Goal: Task Accomplishment & Management: Complete application form

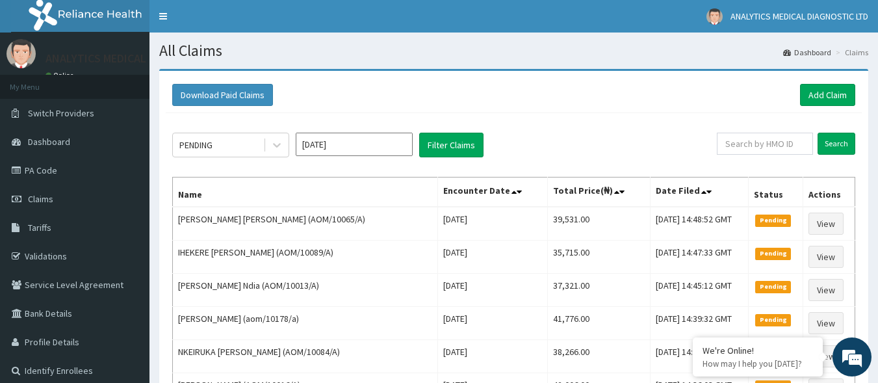
drag, startPoint x: 882, startPoint y: 115, endPoint x: 880, endPoint y: 74, distance: 41.0
click at [877, 74] on html "R EL Toggle navigation ANALYTICS MEDICAL DIAGNOSTIC LTD ANALYTICS MEDICAL DIAGN…" at bounding box center [439, 334] width 878 height 669
click at [821, 97] on link "Add Claim" at bounding box center [827, 95] width 55 height 22
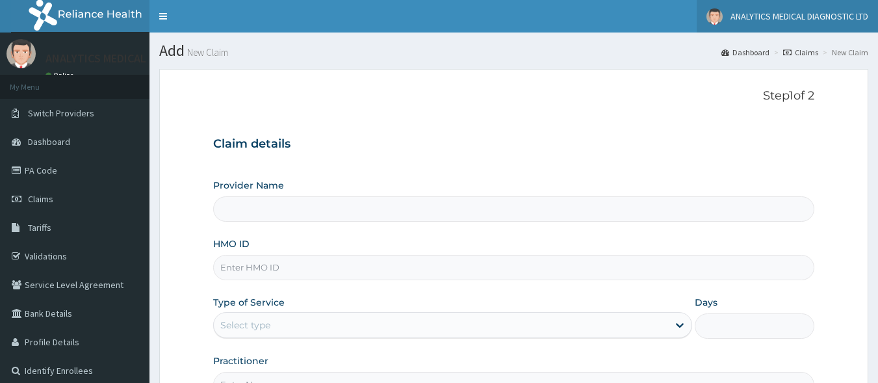
type input "Analytics Medical Diagnostic Limited"
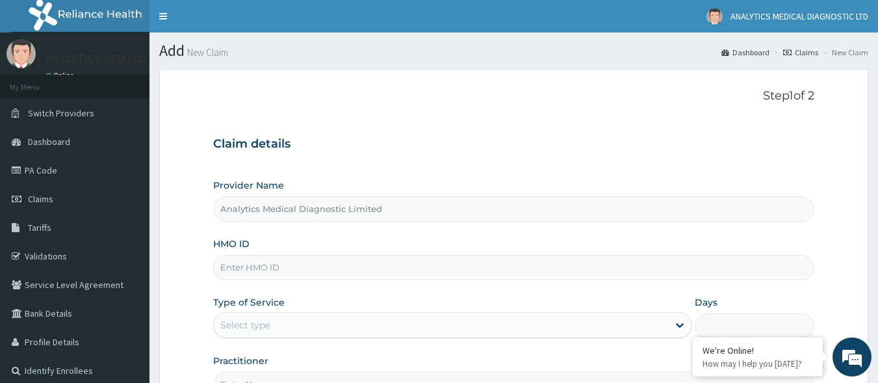
click at [294, 274] on input "HMO ID" at bounding box center [514, 267] width 602 height 25
paste input "VUL/10022/B"
type input "VUL/10022/B"
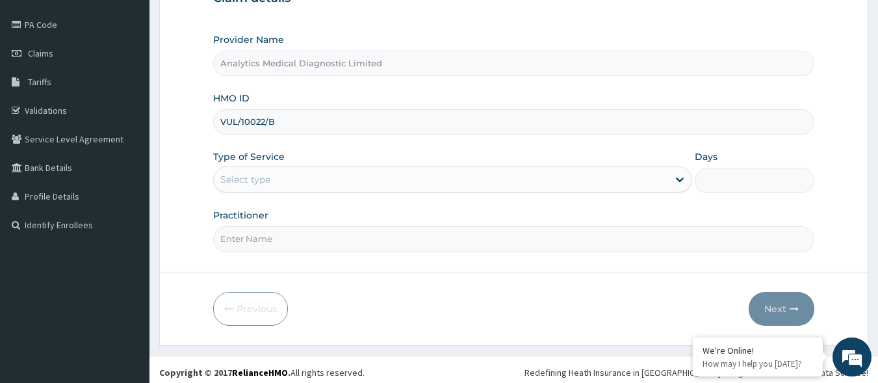
scroll to position [151, 0]
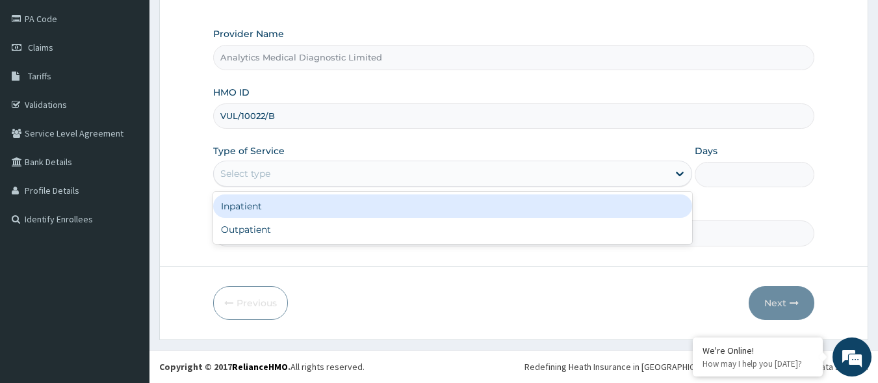
click at [511, 173] on div "Select type" at bounding box center [441, 173] width 454 height 21
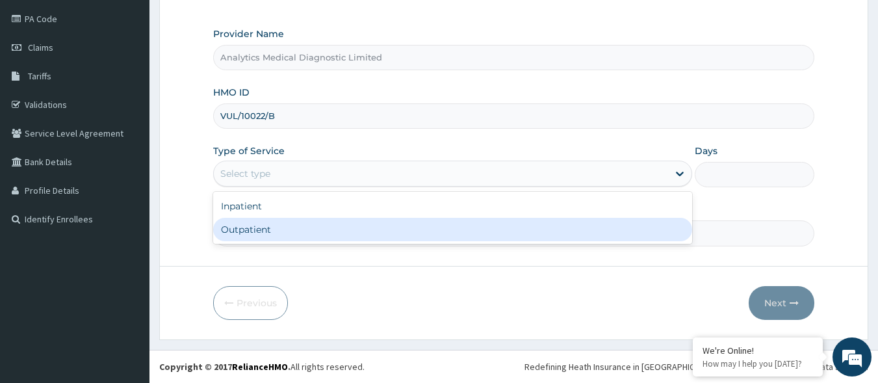
click at [467, 221] on div "Outpatient" at bounding box center [452, 229] width 479 height 23
type input "1"
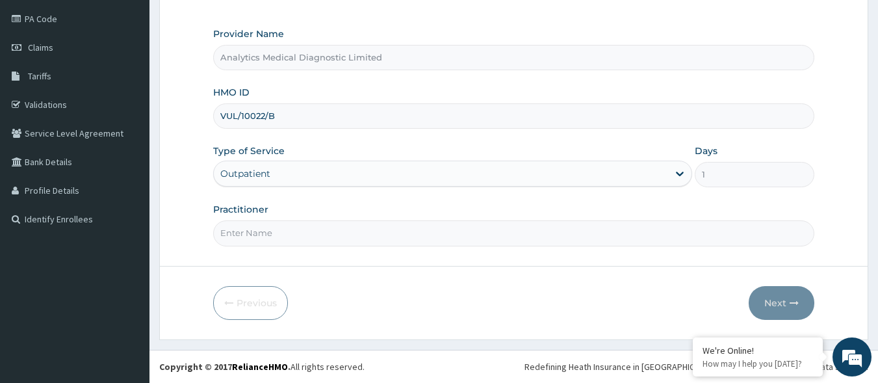
click at [437, 242] on input "Practitioner" at bounding box center [514, 232] width 602 height 25
type input "NO"
click at [786, 305] on button "Next" at bounding box center [781, 303] width 66 height 34
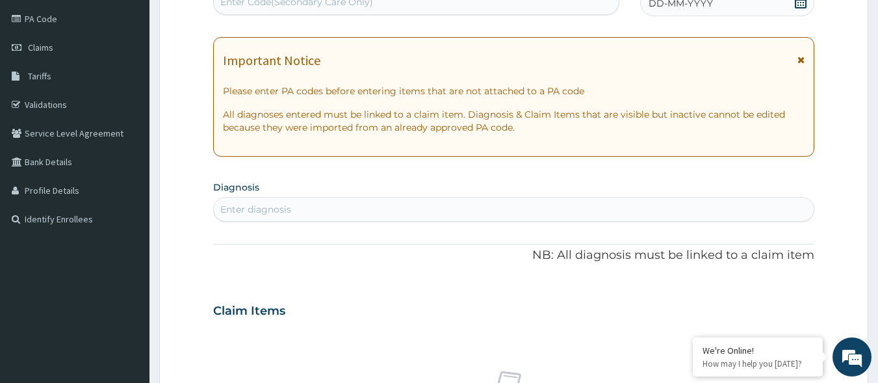
scroll to position [147, 0]
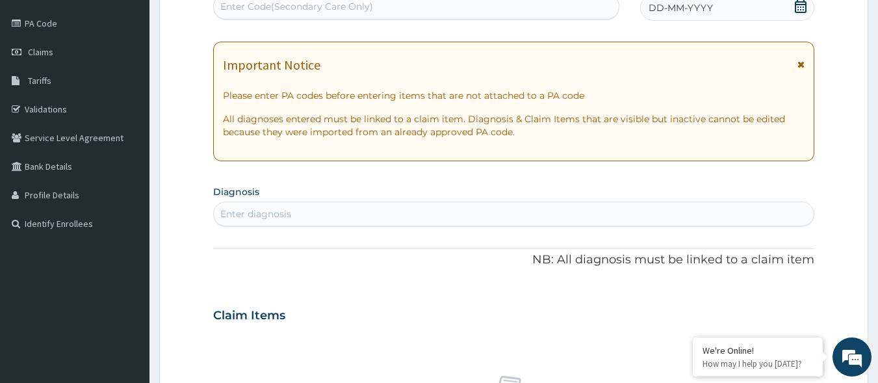
click at [359, 4] on div "Enter Code(Secondary Care Only)" at bounding box center [296, 6] width 153 height 13
paste input "PA/71DA3C"
type input "PA/71DA3C"
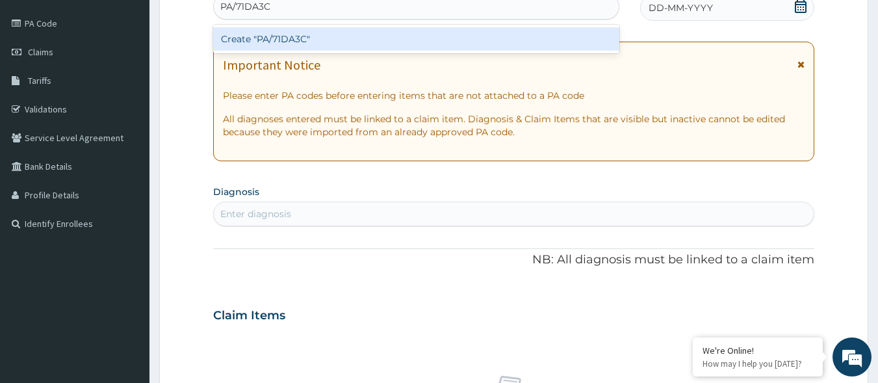
click at [346, 32] on div "Create "PA/71DA3C"" at bounding box center [416, 38] width 407 height 23
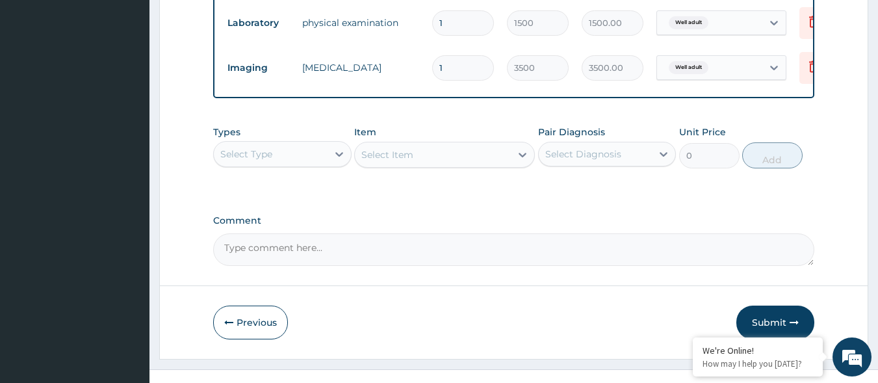
scroll to position [920, 0]
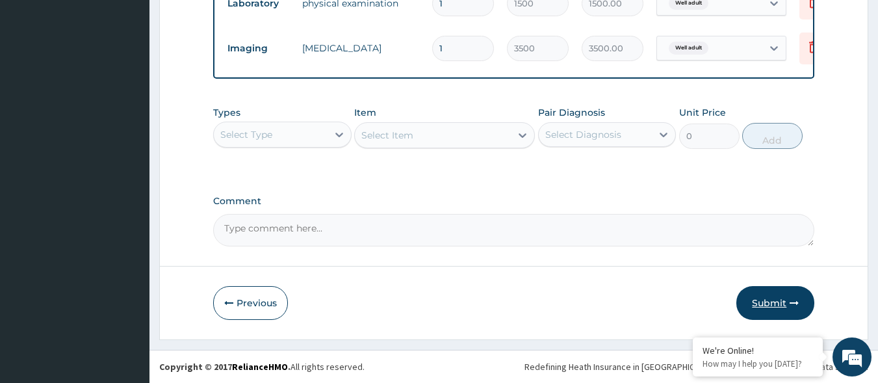
click at [776, 297] on button "Submit" at bounding box center [775, 303] width 78 height 34
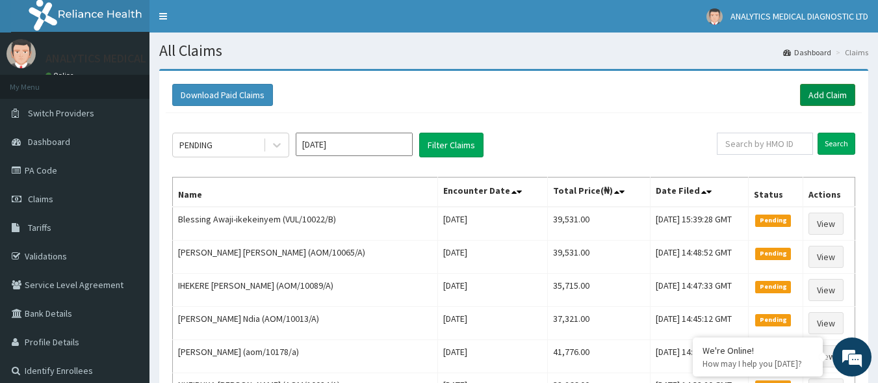
click at [818, 95] on link "Add Claim" at bounding box center [827, 95] width 55 height 22
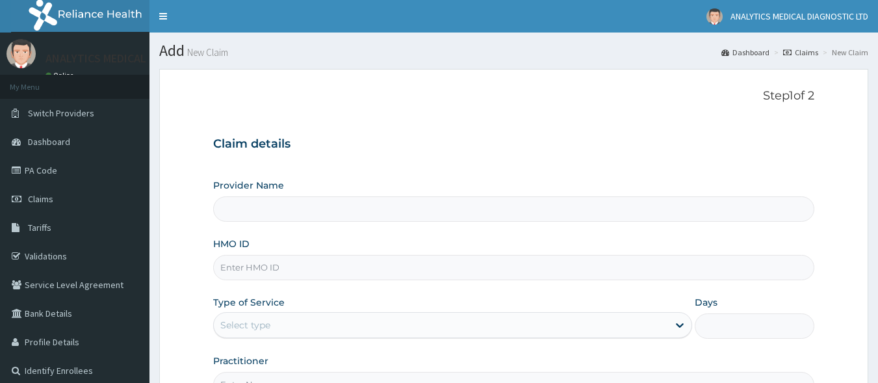
click at [379, 267] on input "HMO ID" at bounding box center [514, 267] width 602 height 25
paste input "VUL/10022/B"
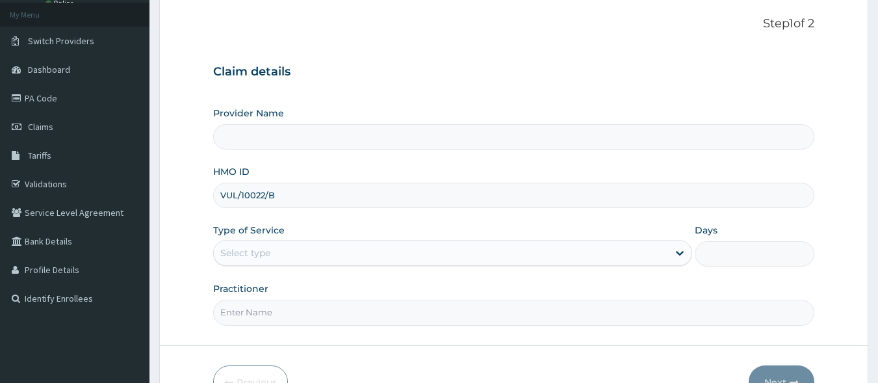
scroll to position [146, 0]
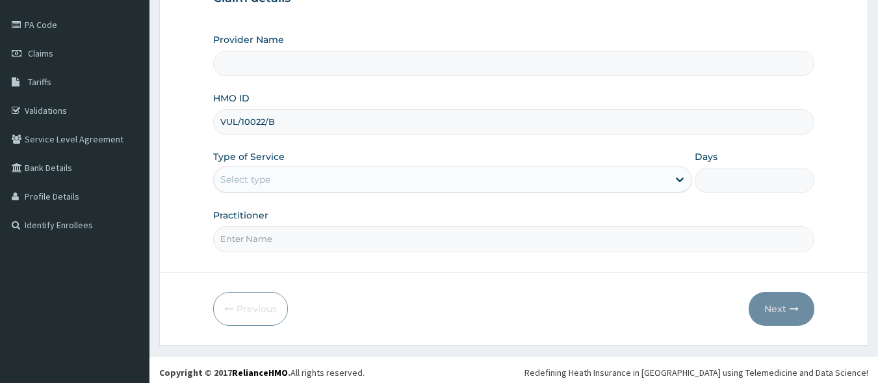
type input "VUL/10022/B"
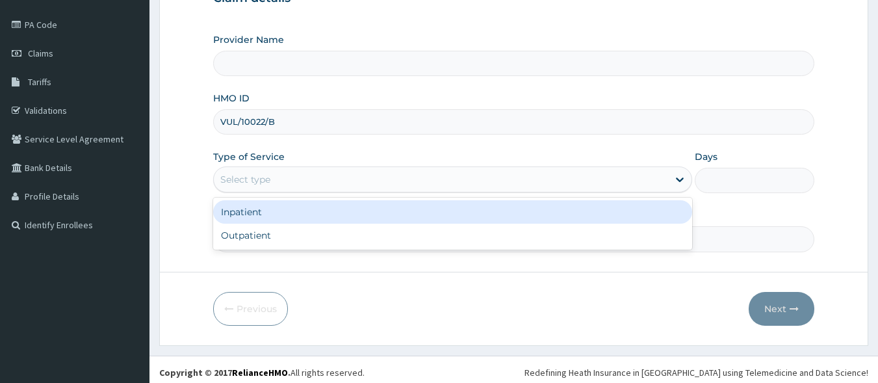
click at [583, 185] on div "Select type" at bounding box center [441, 179] width 454 height 21
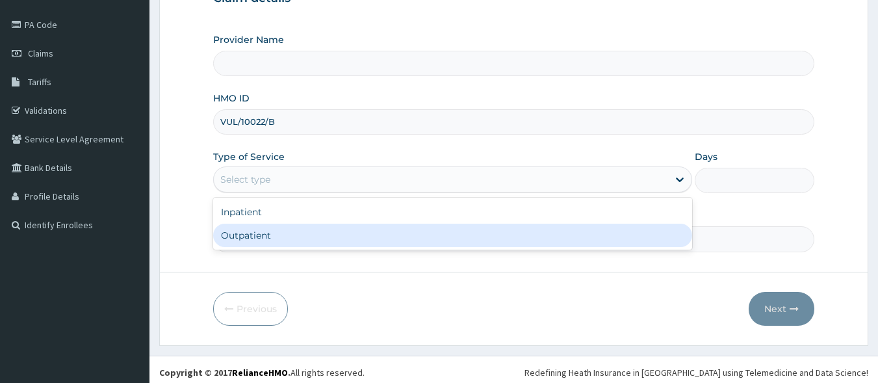
click at [543, 236] on div "Outpatient" at bounding box center [452, 235] width 479 height 23
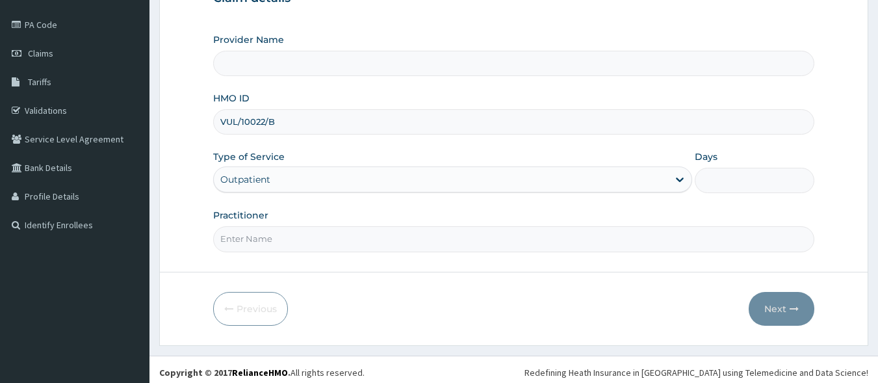
type input "1"
click at [498, 244] on input "Practitioner" at bounding box center [514, 238] width 602 height 25
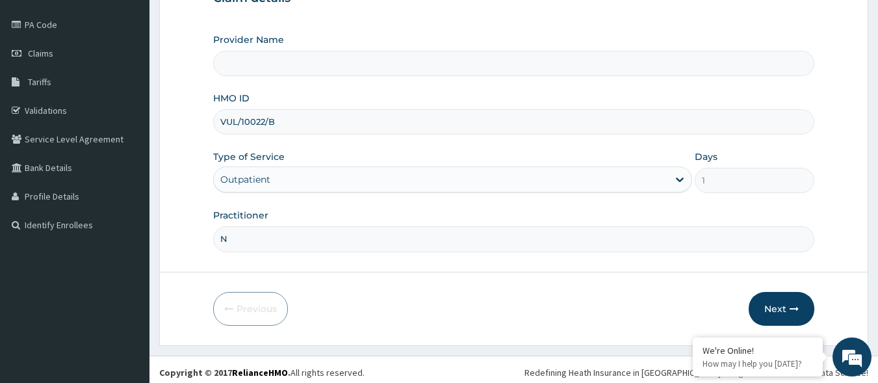
type input "NO"
type input "Analytics Medical Diagnostic Limited"
type input "NO"
click at [780, 309] on button "Next" at bounding box center [781, 309] width 66 height 34
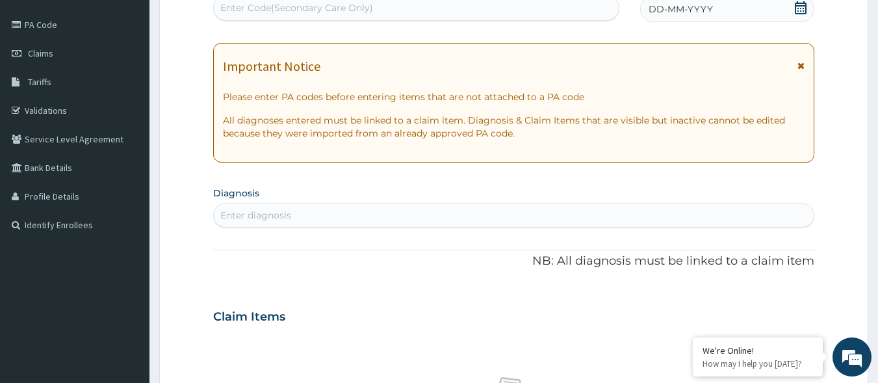
click at [468, 10] on div "Enter Code(Secondary Care Only)" at bounding box center [416, 7] width 405 height 21
paste input "PA/BB6C9F"
type input "PA/BB6C9F"
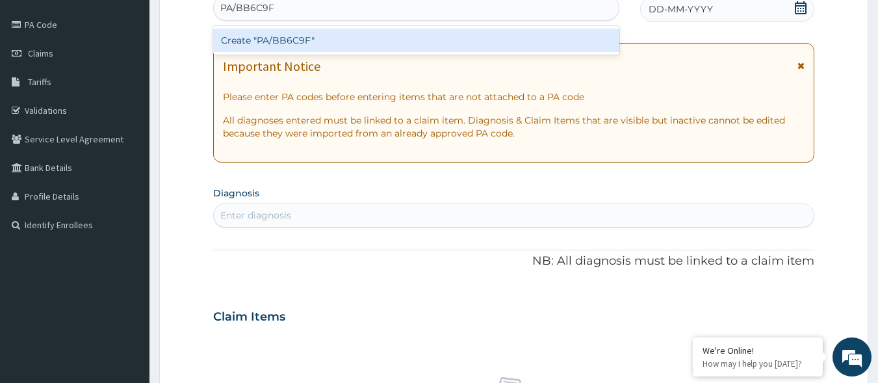
click at [443, 48] on div "Create "PA/BB6C9F"" at bounding box center [416, 40] width 407 height 23
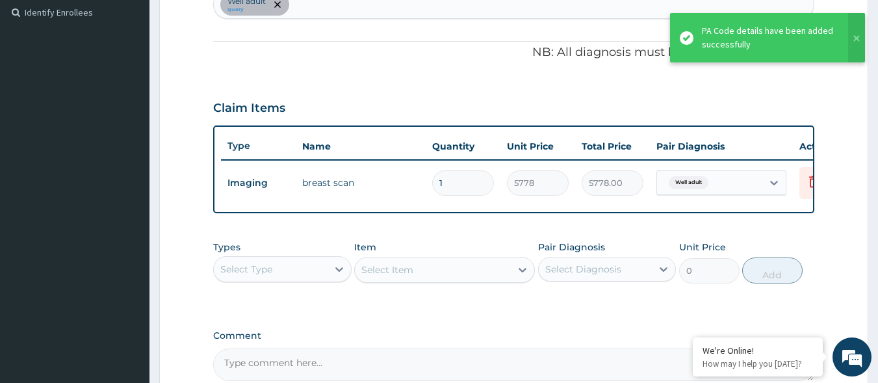
scroll to position [502, 0]
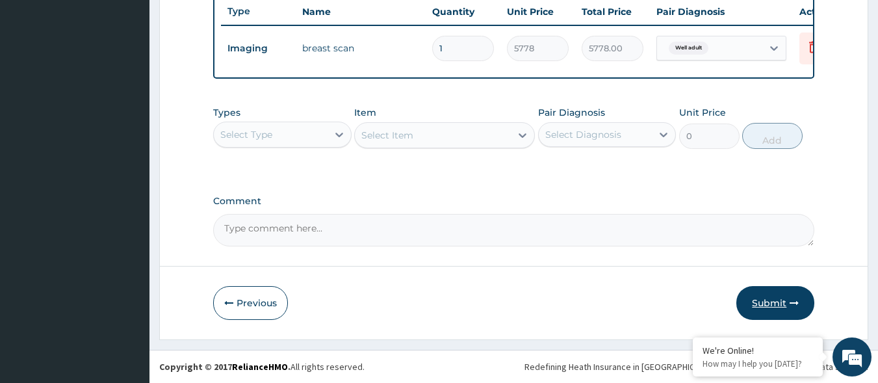
click at [778, 294] on button "Submit" at bounding box center [775, 303] width 78 height 34
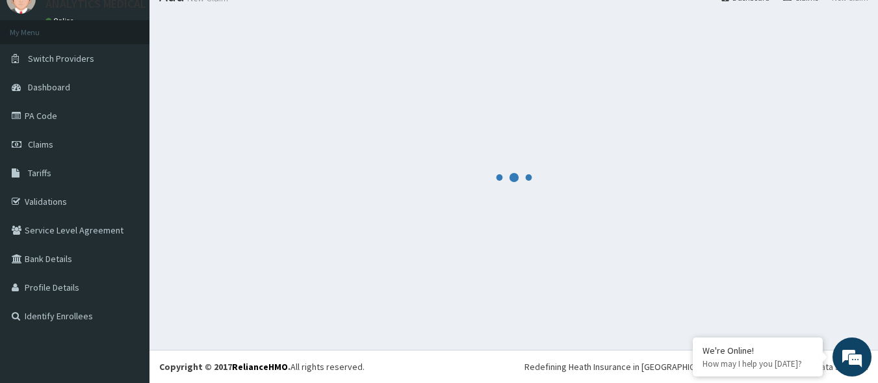
scroll to position [55, 0]
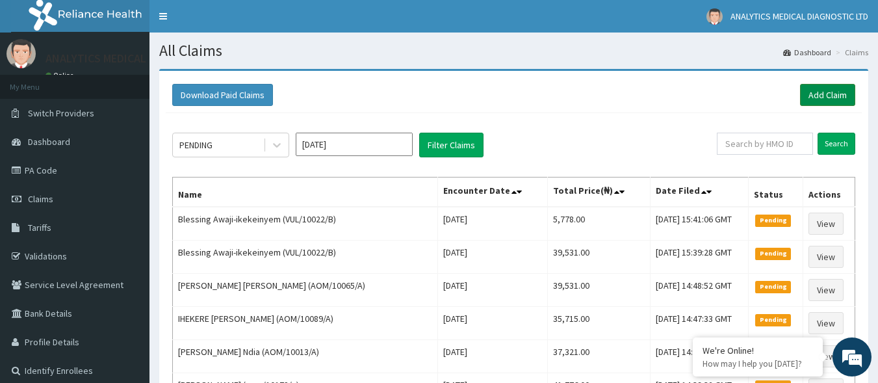
click at [824, 95] on link "Add Claim" at bounding box center [827, 95] width 55 height 22
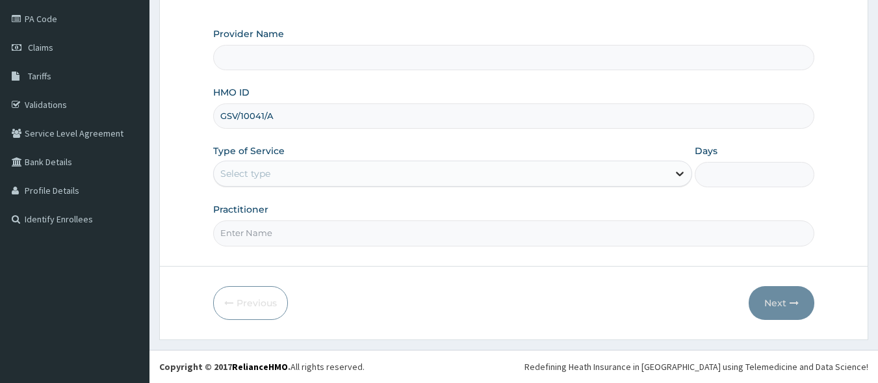
click at [678, 171] on icon at bounding box center [679, 173] width 13 height 13
type input "Analytics Medical Diagnostic Limited"
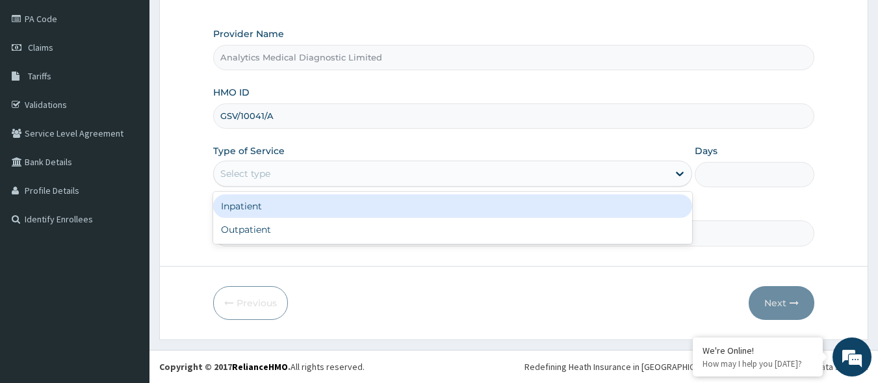
click at [329, 180] on div "Select type" at bounding box center [441, 173] width 454 height 21
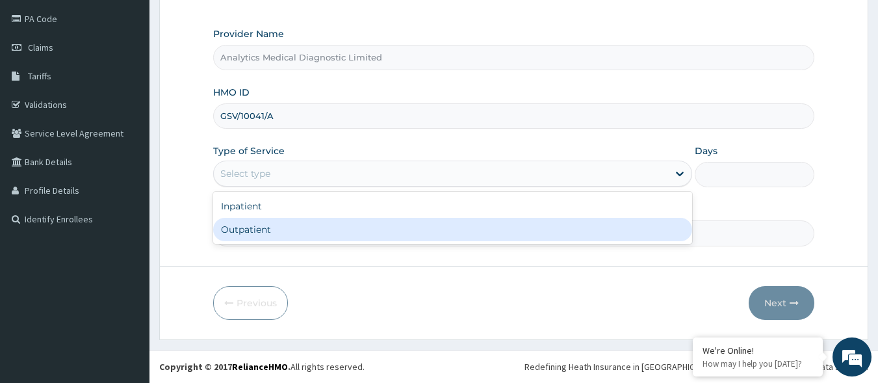
click at [302, 238] on div "Outpatient" at bounding box center [452, 229] width 479 height 23
type input "1"
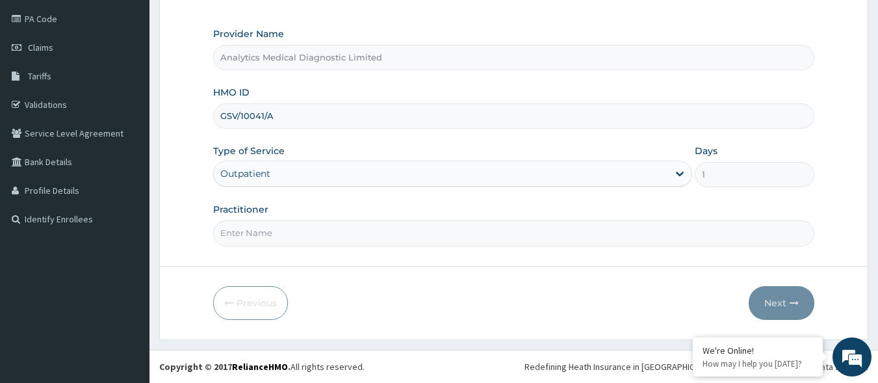
click at [300, 236] on input "Practitioner" at bounding box center [514, 232] width 602 height 25
type input "NIL"
click at [773, 294] on button "Next" at bounding box center [781, 303] width 66 height 34
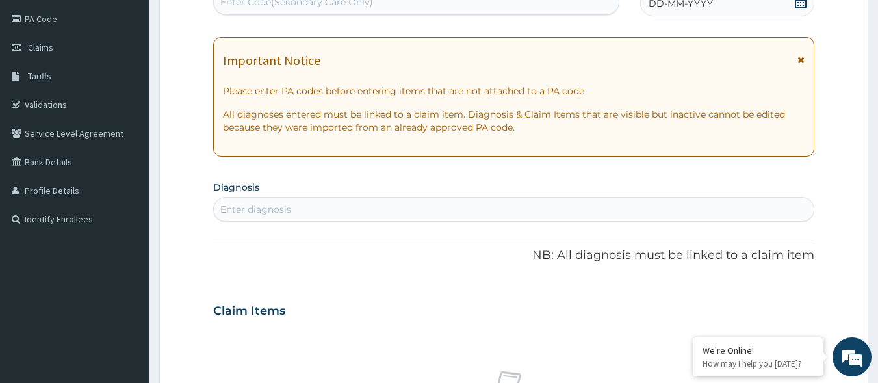
click at [479, 3] on div "Enter Code(Secondary Care Only)" at bounding box center [416, 2] width 405 height 21
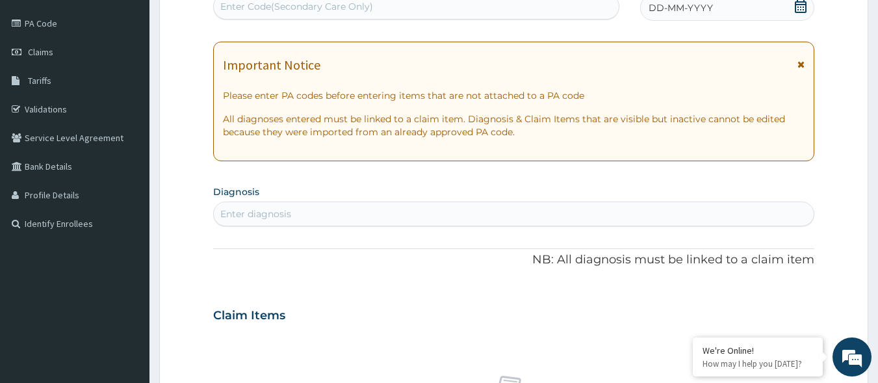
paste input "PA/7A16D5"
type input "PA/7A16D5"
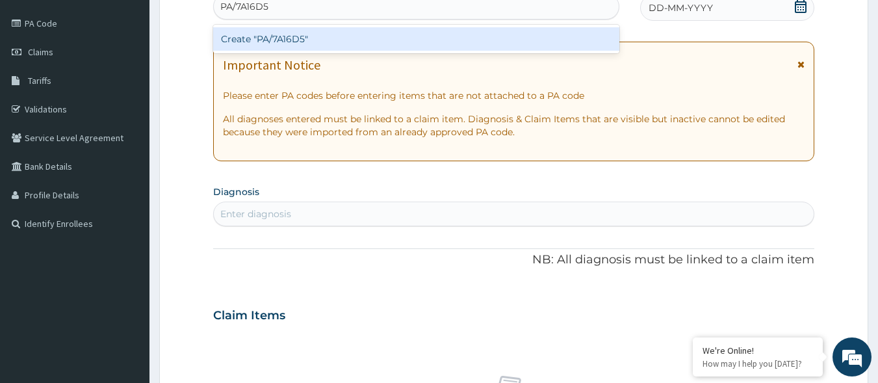
click at [430, 36] on div "Create "PA/7A16D5"" at bounding box center [416, 38] width 407 height 23
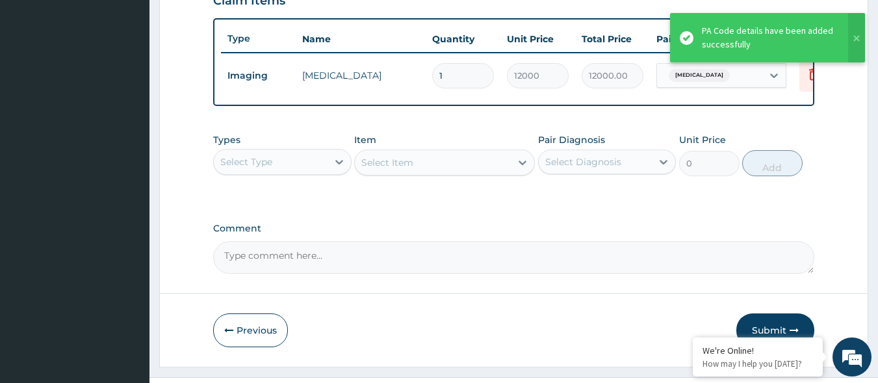
scroll to position [502, 0]
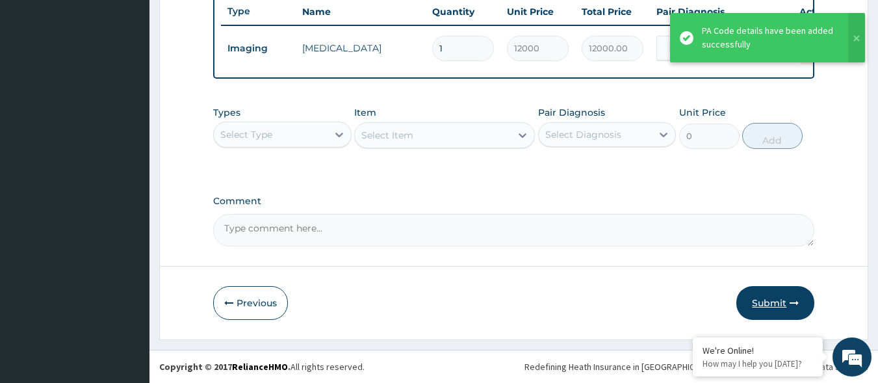
click at [788, 300] on button "Submit" at bounding box center [775, 303] width 78 height 34
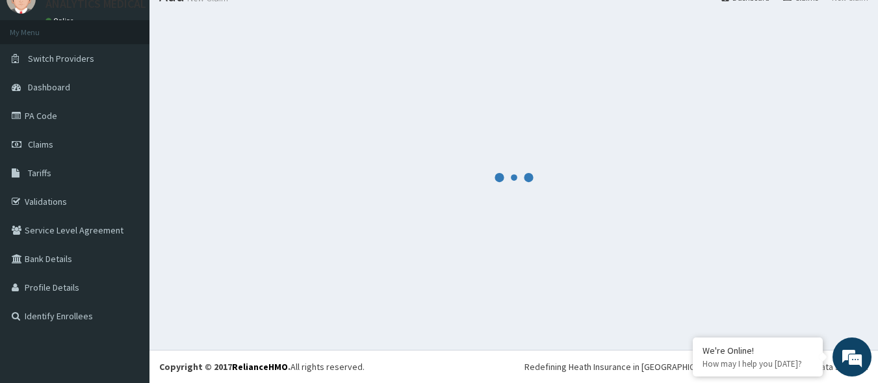
scroll to position [55, 0]
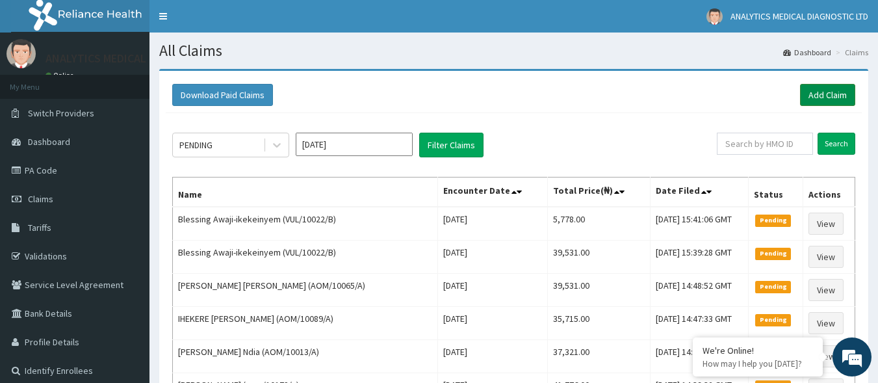
click at [810, 99] on link "Add Claim" at bounding box center [827, 95] width 55 height 22
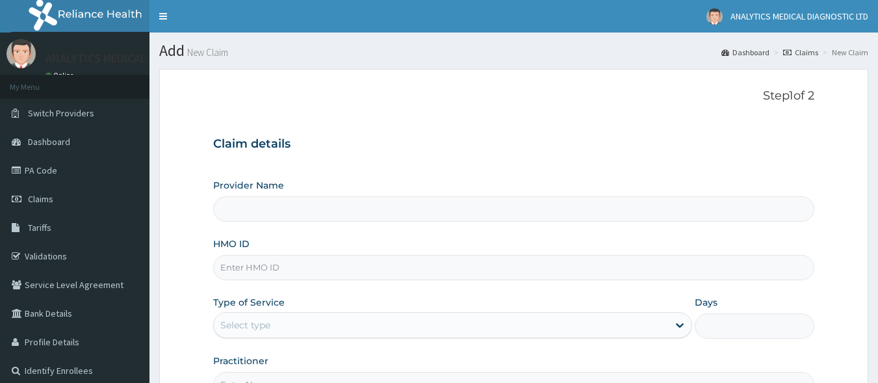
click at [322, 267] on input "HMO ID" at bounding box center [514, 267] width 602 height 25
paste input "SFL/10281/A"
type input "SFL/10281/A"
type input "Analytics Medical Diagnostic Limited"
type input "SFL/10281/A"
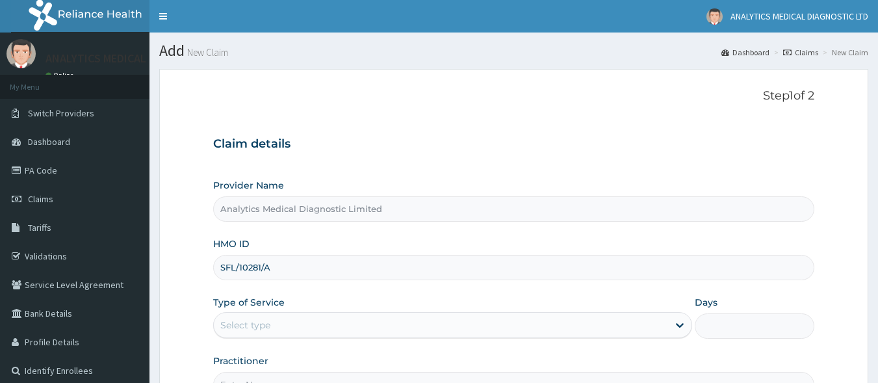
click at [305, 318] on div "Select type" at bounding box center [441, 324] width 454 height 21
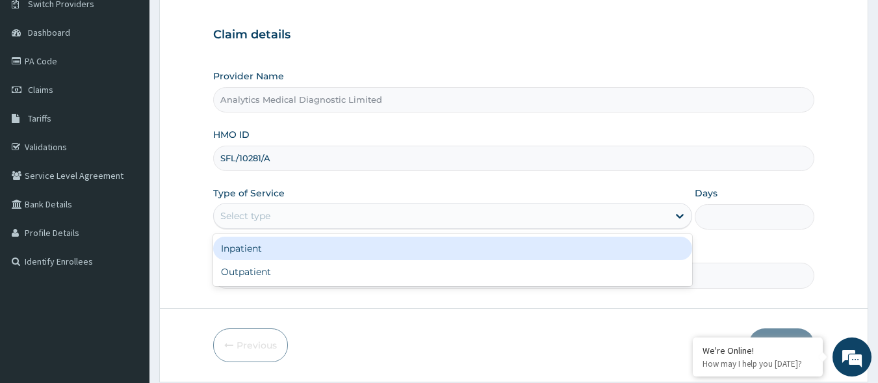
scroll to position [151, 0]
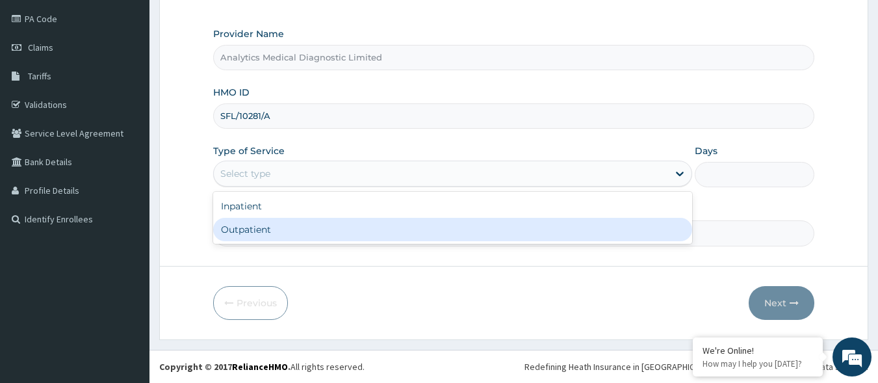
click at [327, 231] on div "Outpatient" at bounding box center [452, 229] width 479 height 23
type input "1"
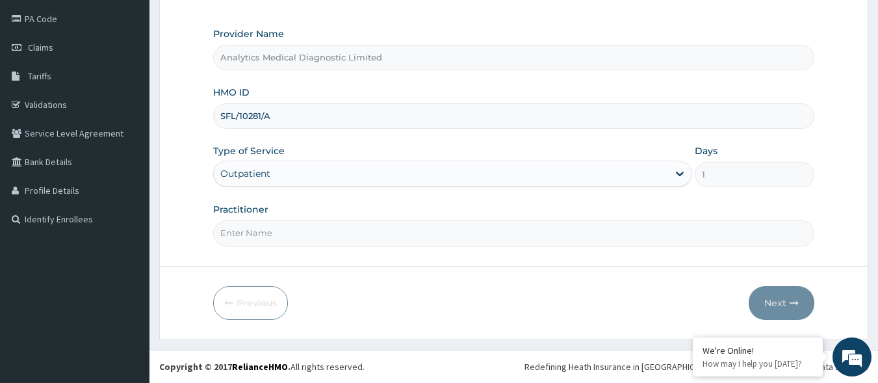
click at [425, 233] on input "Practitioner" at bounding box center [514, 232] width 602 height 25
type input "NIL"
click at [769, 295] on button "Next" at bounding box center [781, 303] width 66 height 34
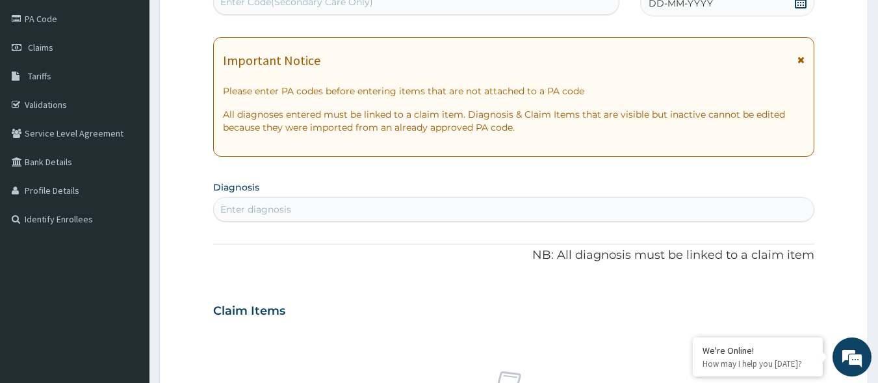
scroll to position [147, 0]
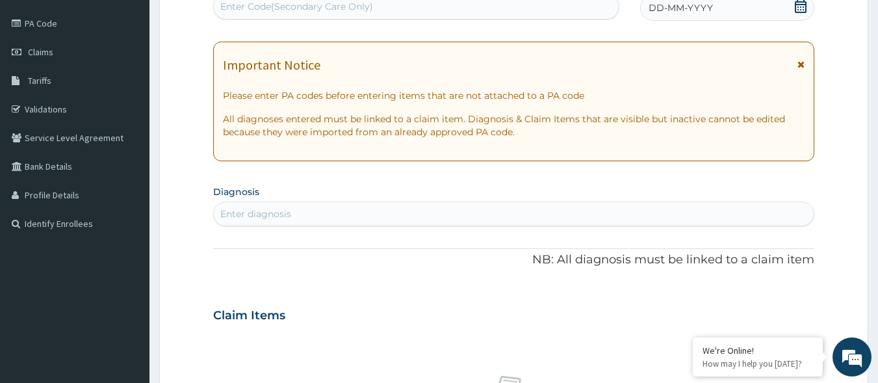
click at [320, 6] on div "Enter Code(Secondary Care Only)" at bounding box center [296, 6] width 153 height 13
paste input "PA/37D965"
type input "PA/37D965"
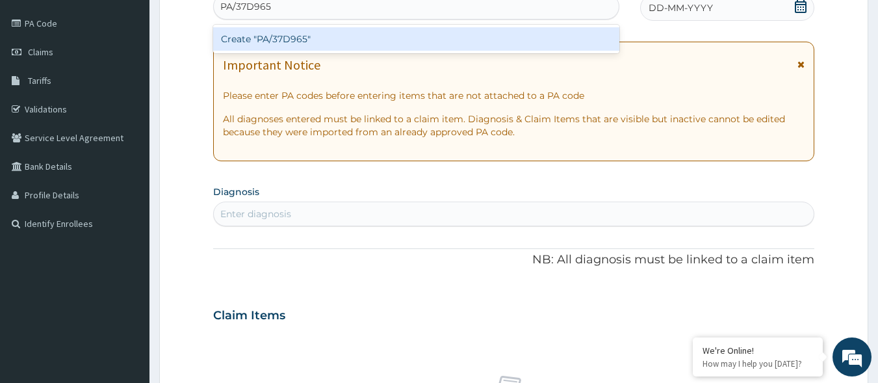
click at [318, 42] on div "Create "PA/37D965"" at bounding box center [416, 38] width 407 height 23
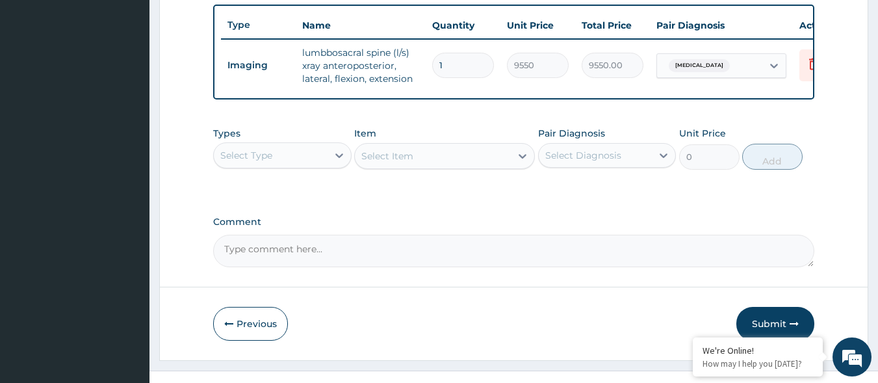
scroll to position [509, 0]
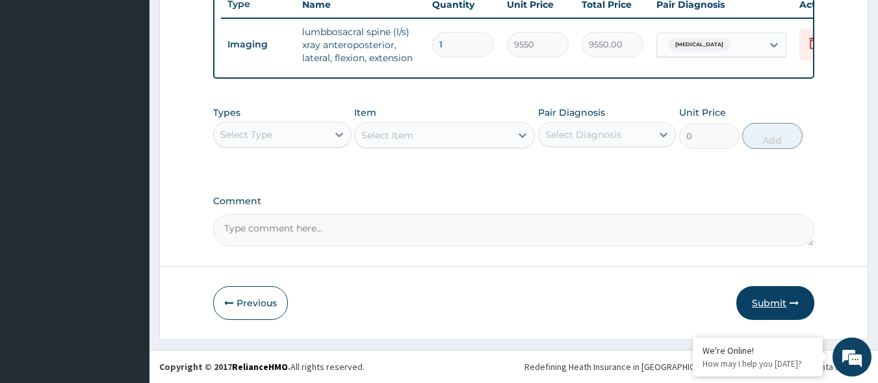
click at [774, 303] on button "Submit" at bounding box center [775, 303] width 78 height 34
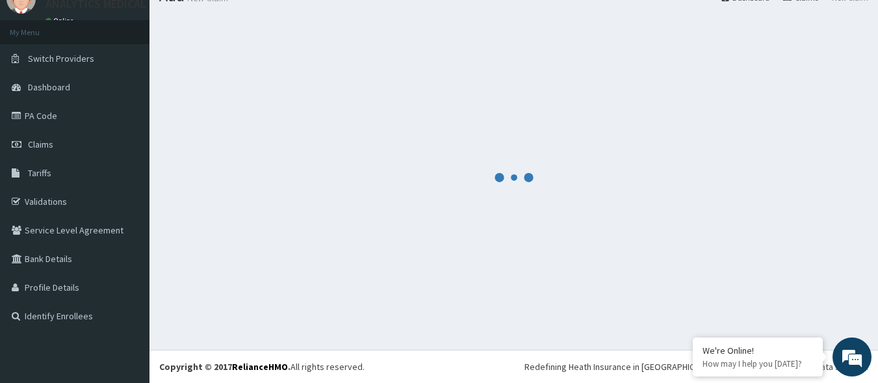
scroll to position [55, 0]
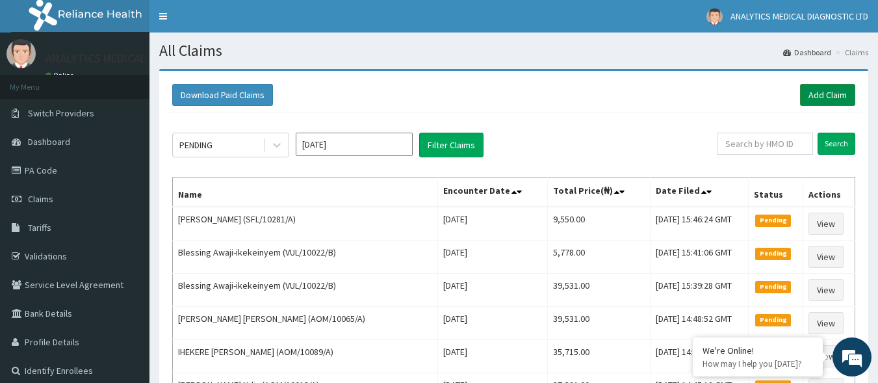
click at [847, 90] on link "Add Claim" at bounding box center [827, 95] width 55 height 22
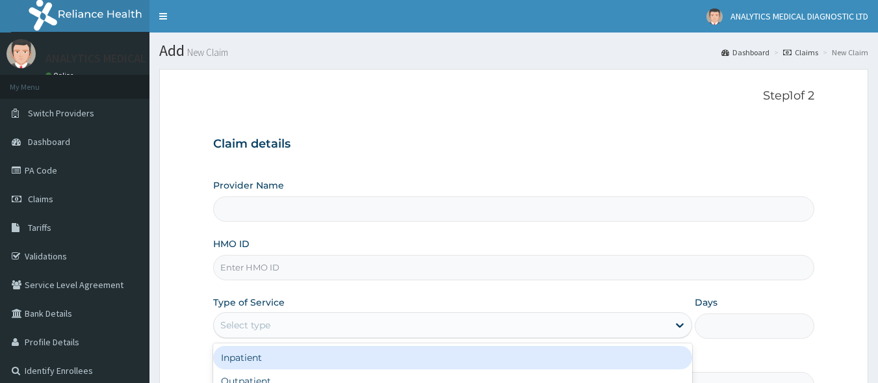
click at [459, 321] on div "Select type" at bounding box center [441, 324] width 454 height 21
click at [435, 270] on input "HMO ID" at bounding box center [514, 267] width 602 height 25
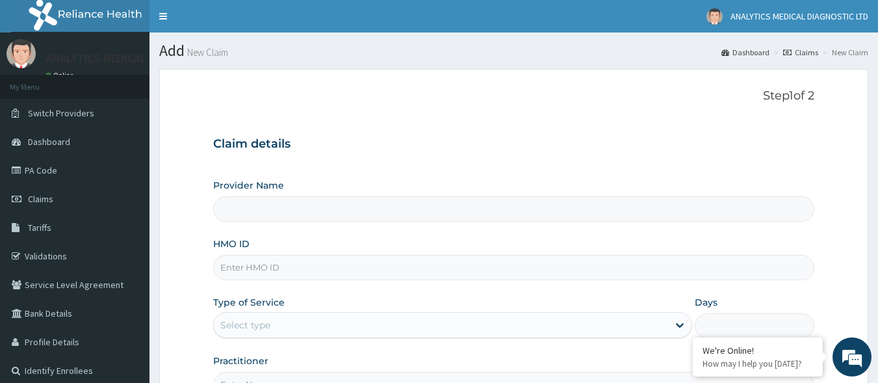
paste input "LGR/10026/A"
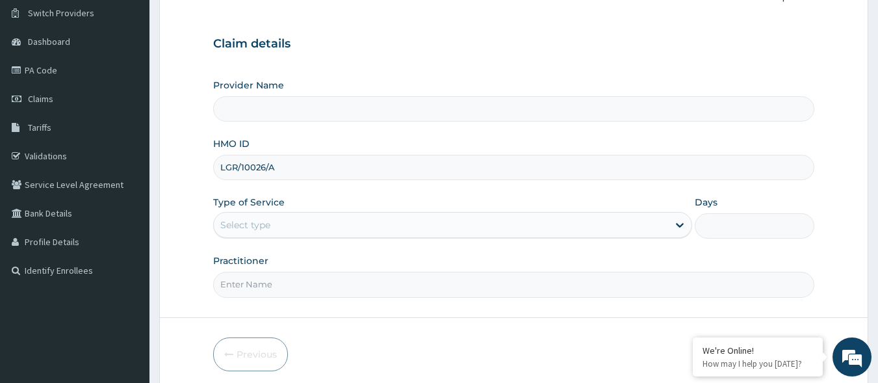
scroll to position [132, 0]
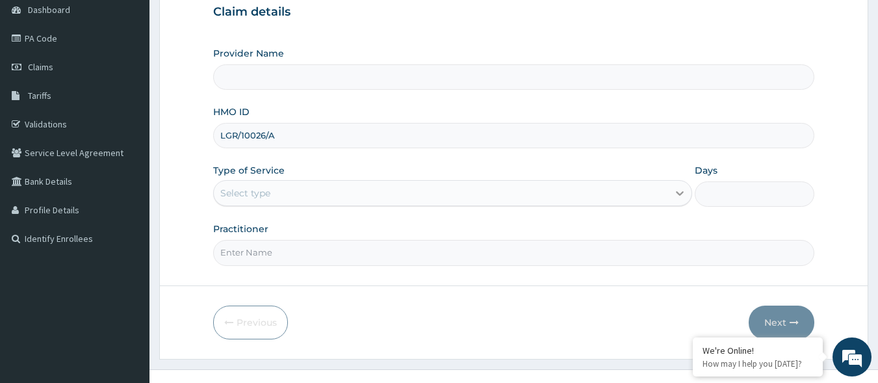
type input "LGR/10026/A"
click at [676, 188] on icon at bounding box center [679, 192] width 13 height 13
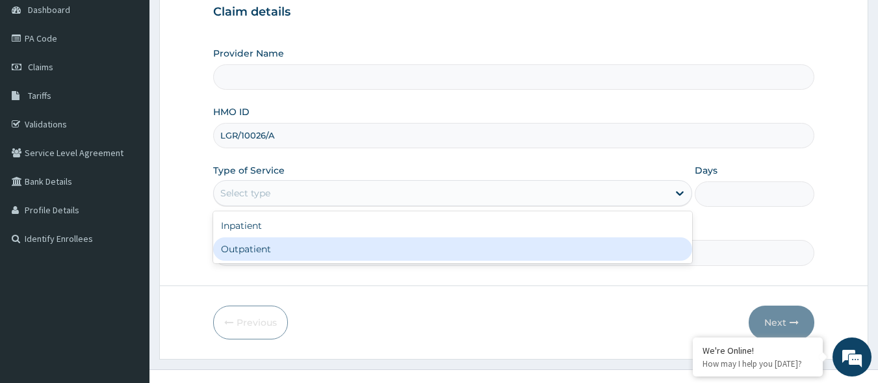
click at [627, 247] on div "Outpatient" at bounding box center [452, 248] width 479 height 23
type input "1"
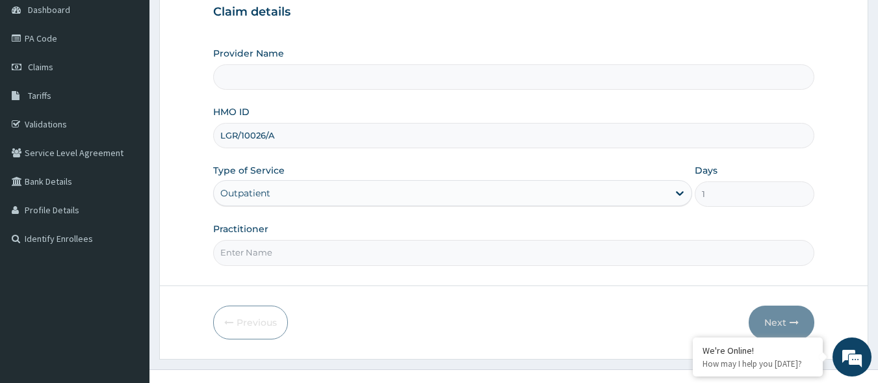
click at [569, 248] on input "Practitioner" at bounding box center [514, 252] width 602 height 25
type input "Analytics Medical Diagnostic Limited"
type input "NO"
click at [488, 295] on form "Step 1 of 2 Claim details Provider Name Analytics Medical Diagnostic Limited HM…" at bounding box center [513, 148] width 709 height 422
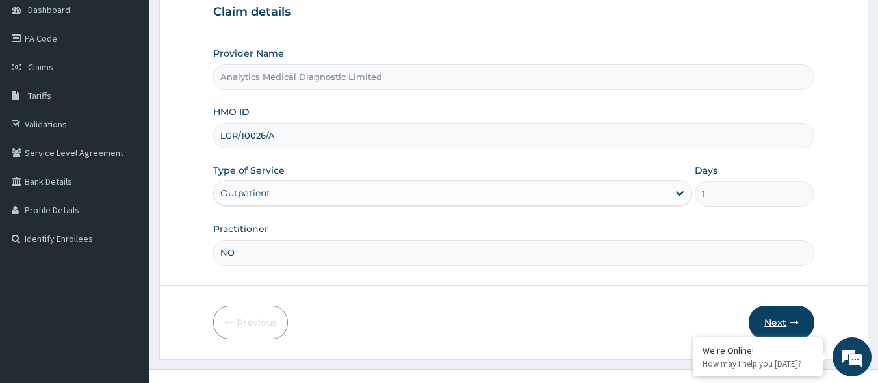
click at [778, 323] on button "Next" at bounding box center [781, 322] width 66 height 34
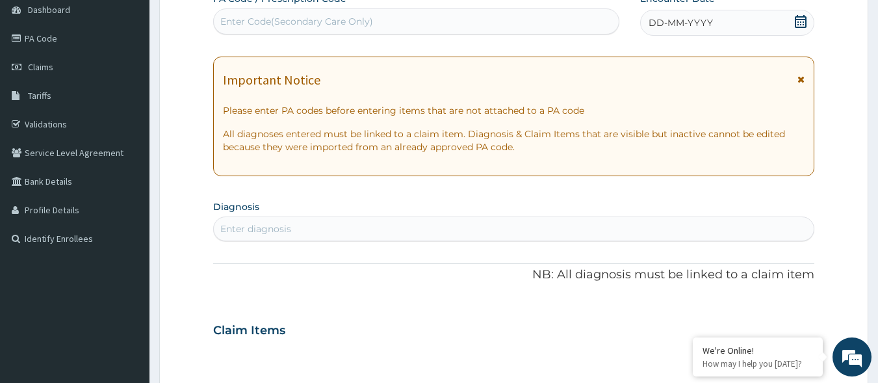
click at [397, 14] on div "Enter Code(Secondary Care Only)" at bounding box center [416, 21] width 405 height 21
paste input "PA/8177A7"
type input "PA/8177A7"
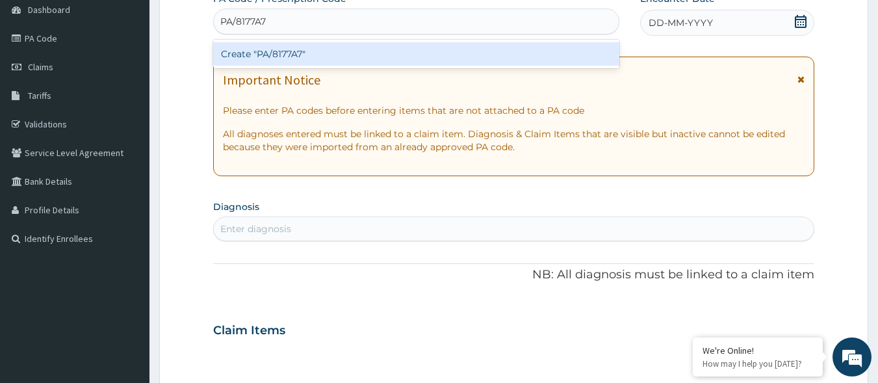
click at [381, 53] on div "Create "PA/8177A7"" at bounding box center [416, 53] width 407 height 23
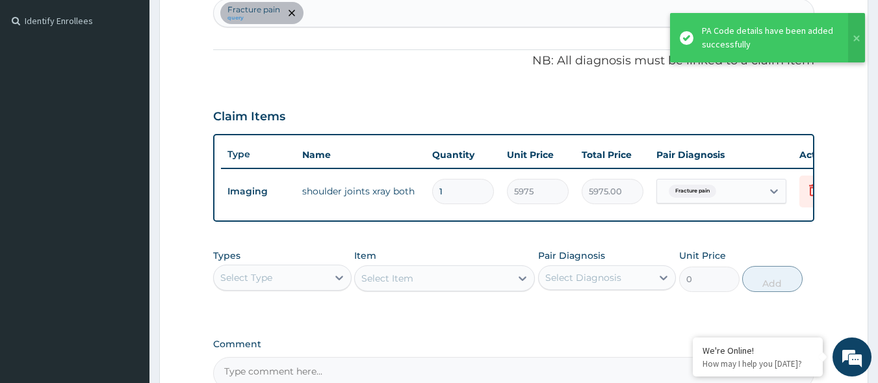
scroll to position [502, 0]
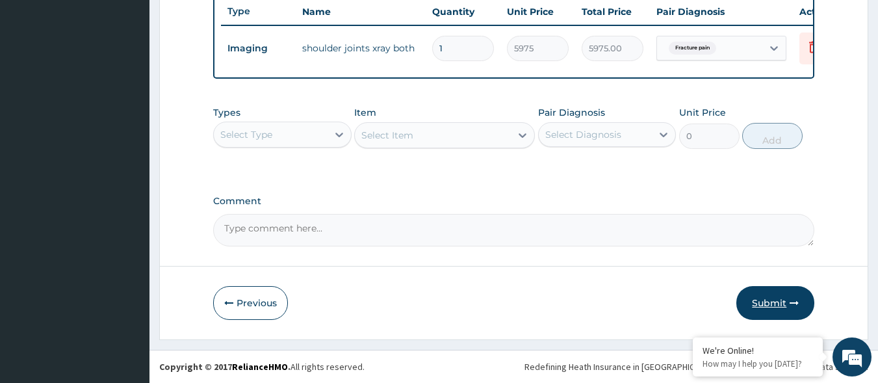
click at [779, 303] on button "Submit" at bounding box center [775, 303] width 78 height 34
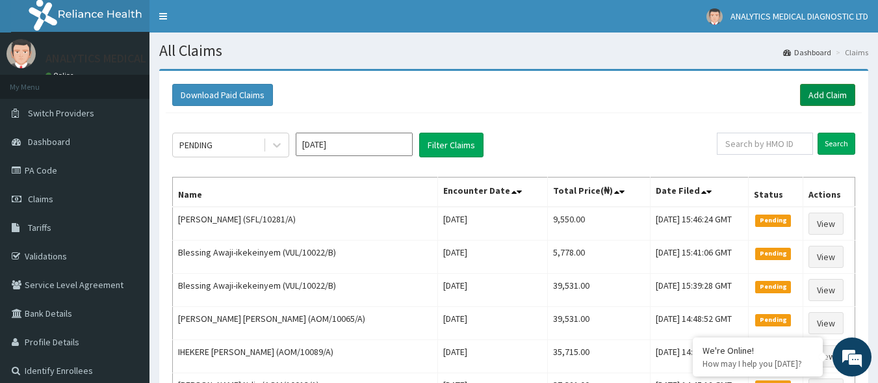
click at [823, 91] on link "Add Claim" at bounding box center [827, 95] width 55 height 22
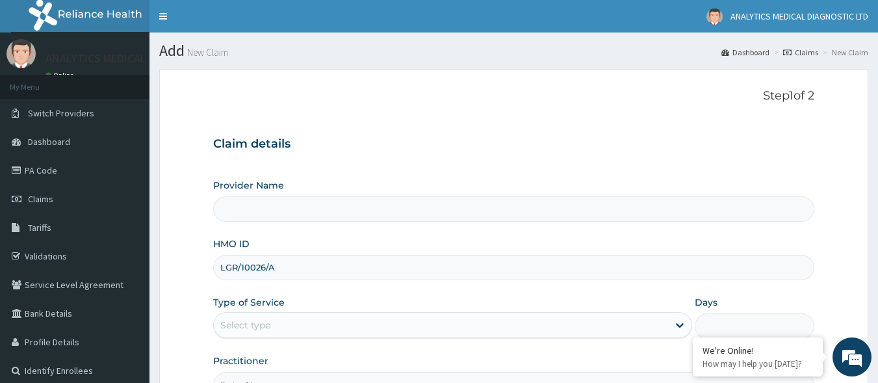
click at [388, 326] on div "Select type" at bounding box center [441, 324] width 454 height 21
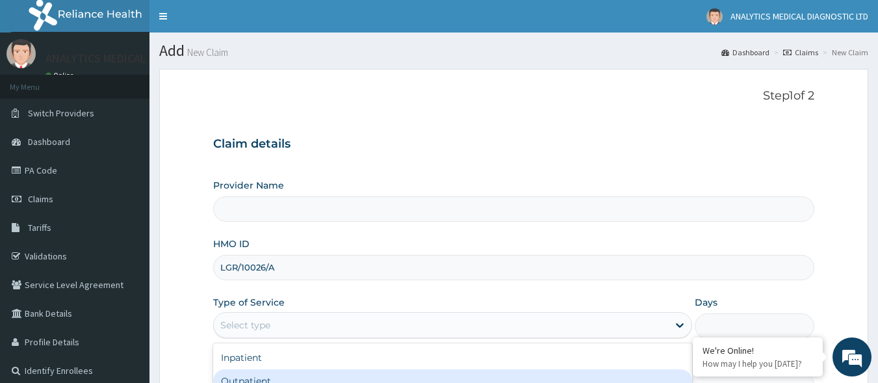
type input "Analytics Medical Diagnostic Limited"
click at [366, 374] on div "Outpatient" at bounding box center [452, 380] width 479 height 23
type input "1"
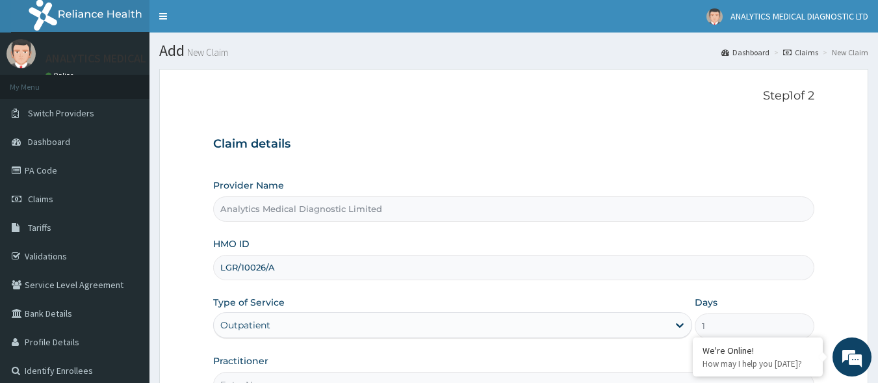
scroll to position [151, 0]
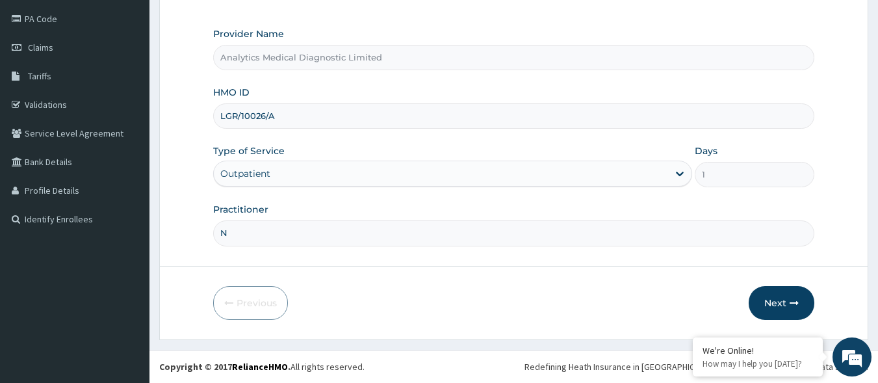
click at [472, 233] on input "N" at bounding box center [514, 232] width 602 height 25
type input "NO"
click at [764, 314] on button "Next" at bounding box center [781, 303] width 66 height 34
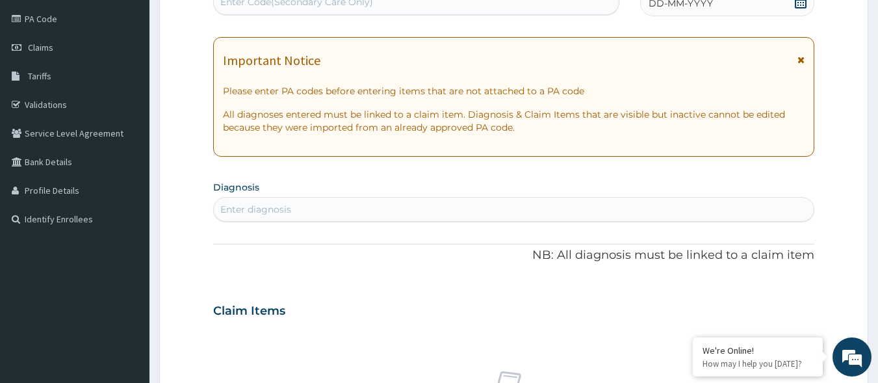
scroll to position [147, 0]
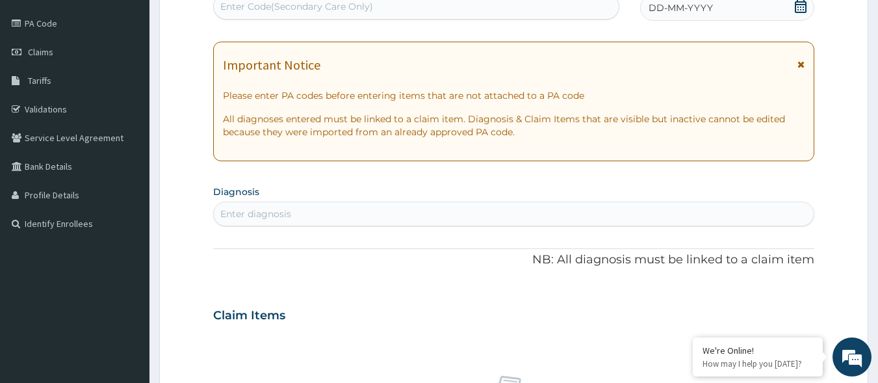
click at [416, 11] on div "Enter Code(Secondary Care Only)" at bounding box center [416, 6] width 405 height 21
paste input "PA/0D5A72"
type input "PA/0D5A72"
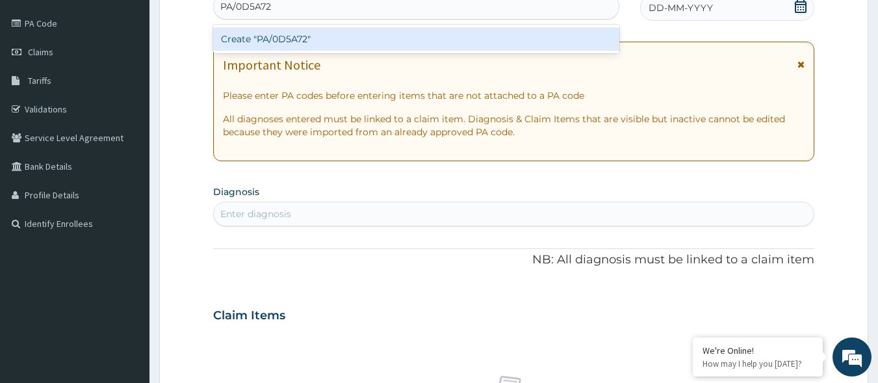
click at [390, 41] on div "Create "PA/0D5A72"" at bounding box center [416, 38] width 407 height 23
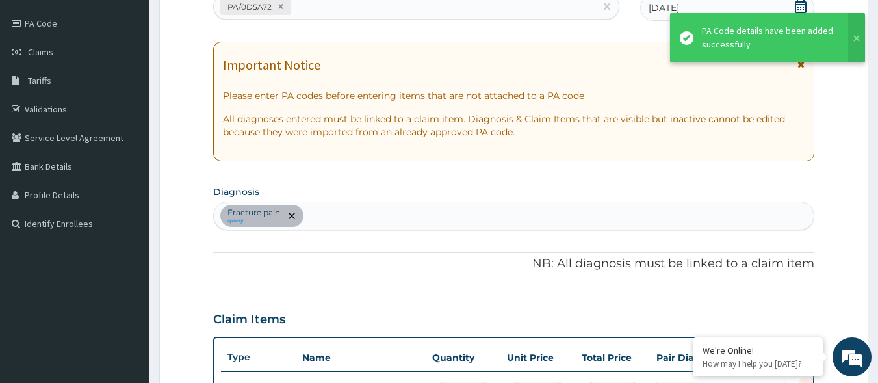
scroll to position [171, 0]
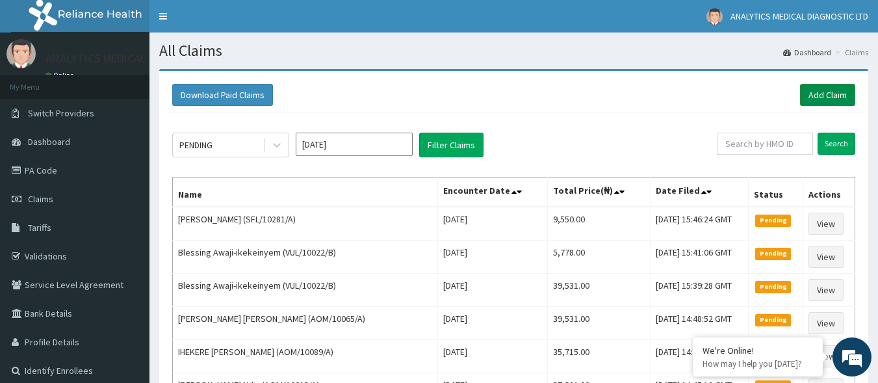
click at [809, 95] on link "Add Claim" at bounding box center [827, 95] width 55 height 22
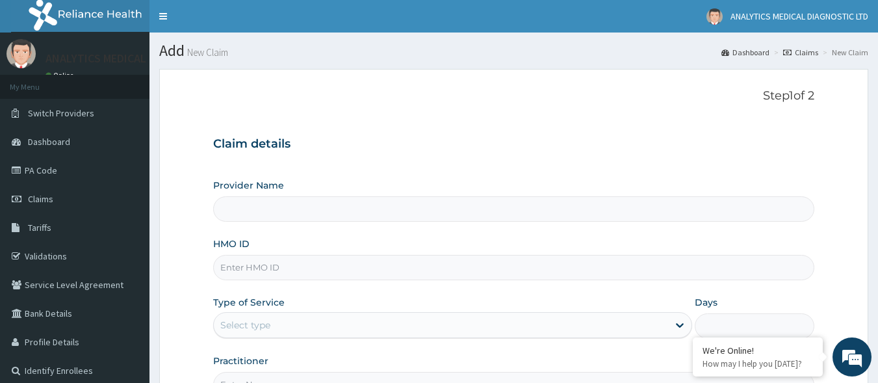
type input "Analytics Medical Diagnostic Limited"
click at [415, 264] on input "HMO ID" at bounding box center [514, 267] width 602 height 25
paste input "PPI/10072/A"
type input "PPI/10072/A"
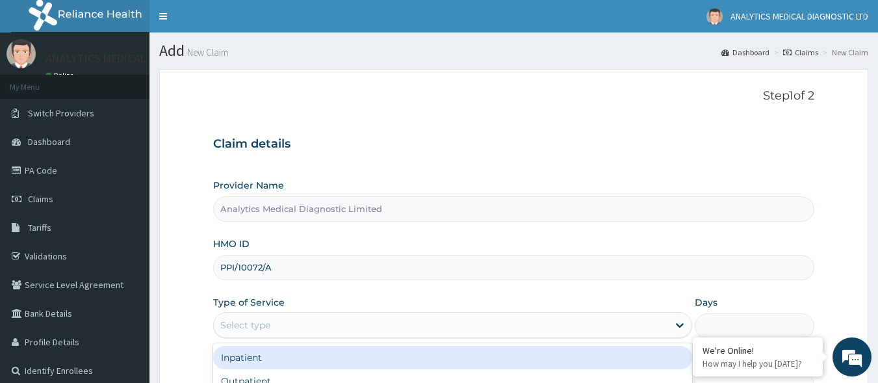
click at [375, 327] on div "Select type" at bounding box center [441, 324] width 454 height 21
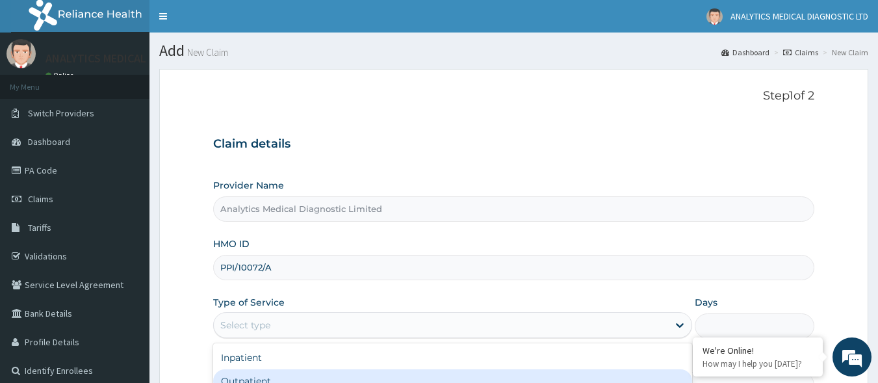
click at [355, 376] on div "Outpatient" at bounding box center [452, 380] width 479 height 23
type input "1"
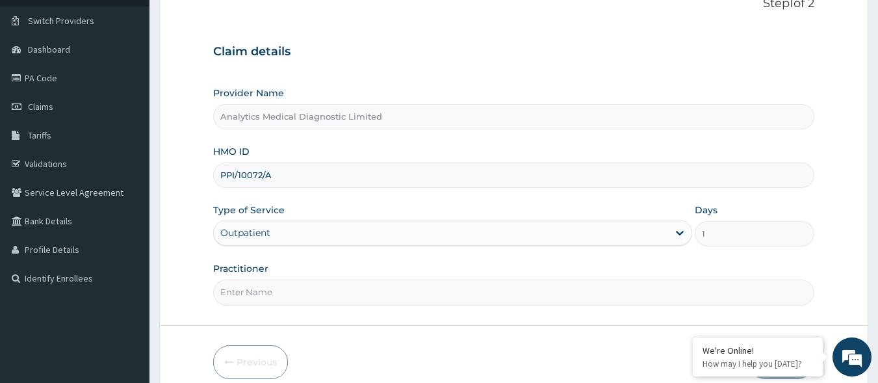
scroll to position [102, 0]
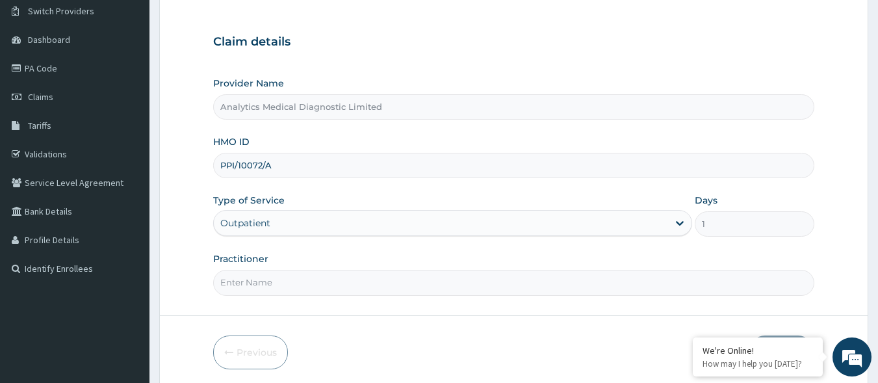
click at [612, 287] on input "Practitioner" at bounding box center [514, 282] width 602 height 25
type input "NO"
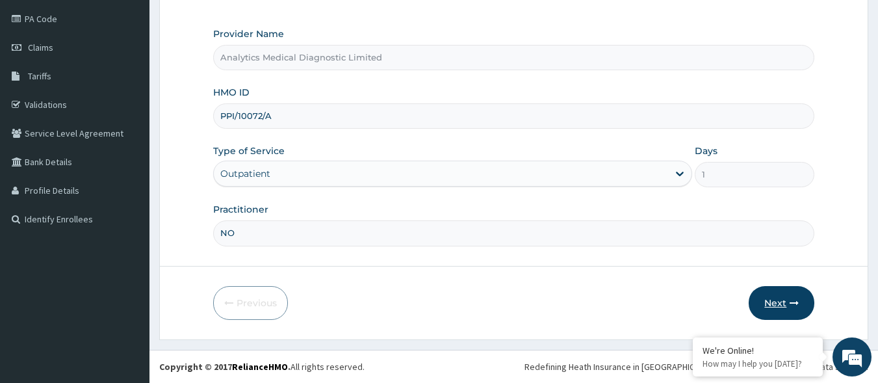
click at [763, 305] on button "Next" at bounding box center [781, 303] width 66 height 34
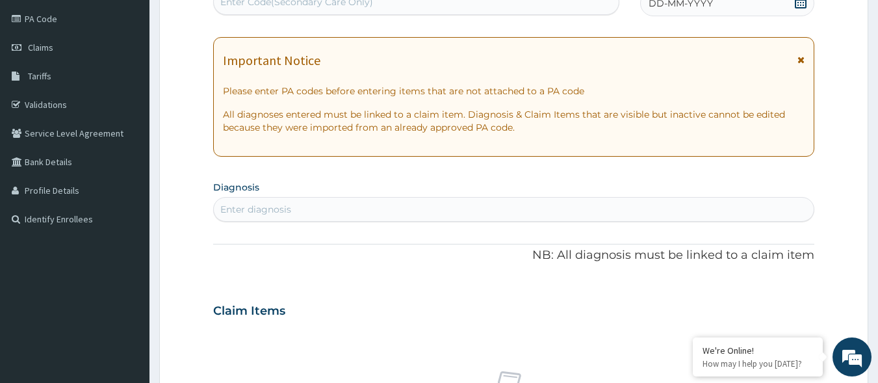
scroll to position [147, 0]
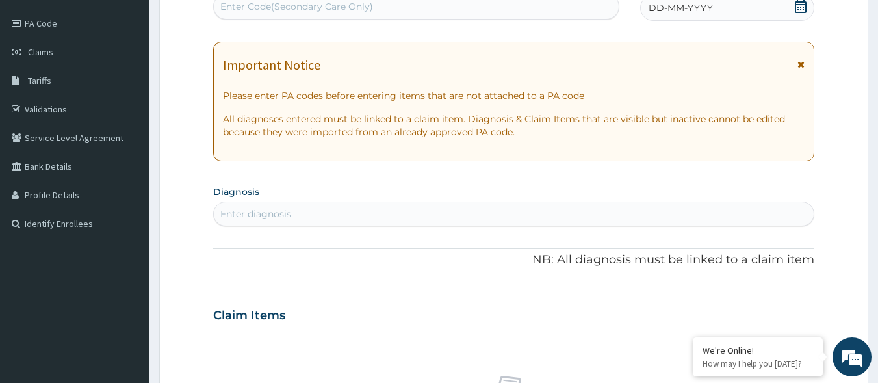
click at [369, 5] on div "Enter Code(Secondary Care Only)" at bounding box center [296, 6] width 153 height 13
paste input "PA/2CAAA5"
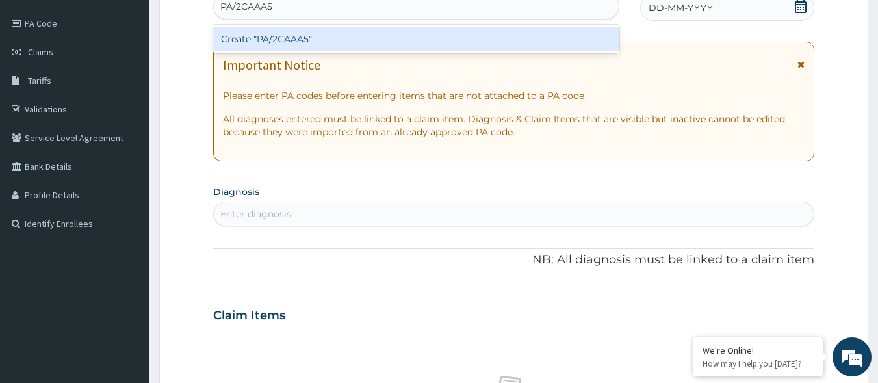
type input "PA/2CAAA5"
click at [346, 38] on div "Create "PA/2CAAA5"" at bounding box center [416, 38] width 407 height 23
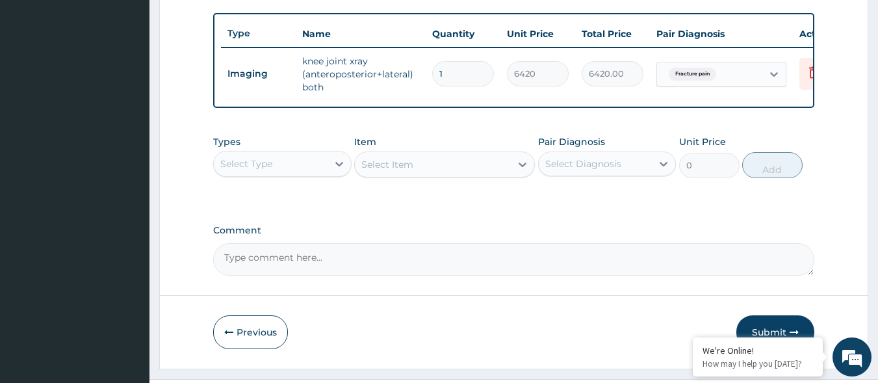
scroll to position [509, 0]
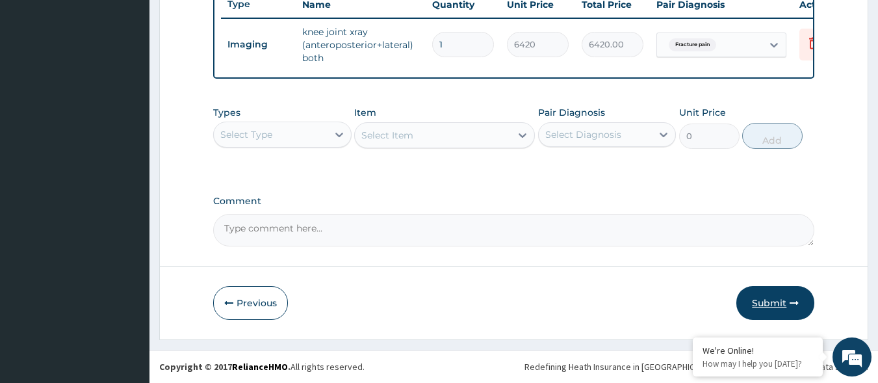
click at [771, 309] on button "Submit" at bounding box center [775, 303] width 78 height 34
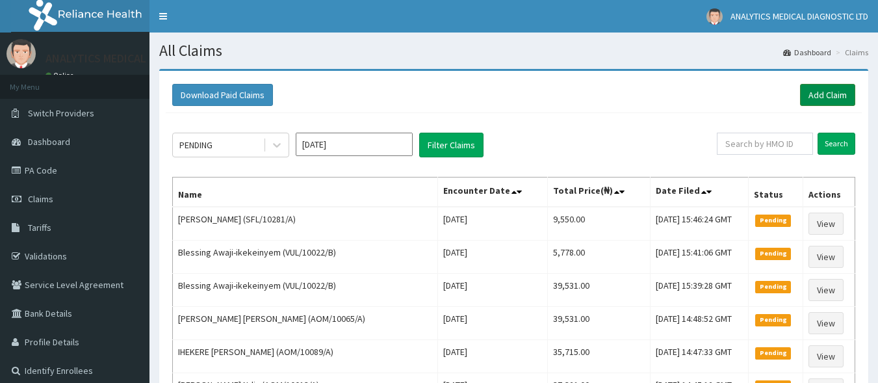
click at [832, 97] on link "Add Claim" at bounding box center [827, 95] width 55 height 22
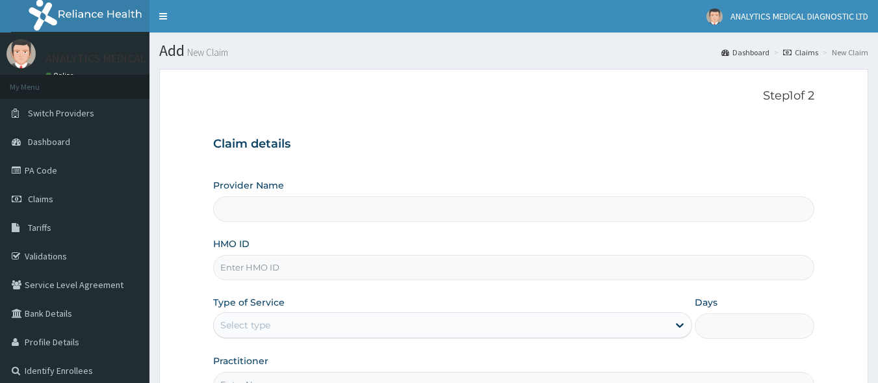
click at [293, 261] on input "HMO ID" at bounding box center [514, 267] width 602 height 25
paste input "AOM/10185/D"
type input "AOM/10185/D"
type input "Analytics Medical Diagnostic Limited"
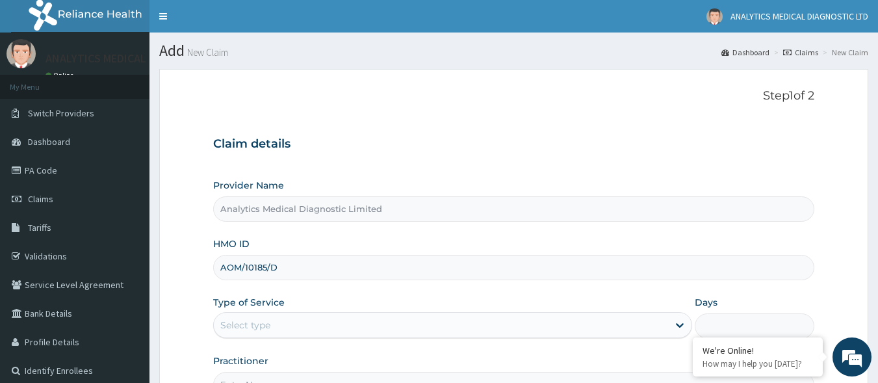
scroll to position [151, 0]
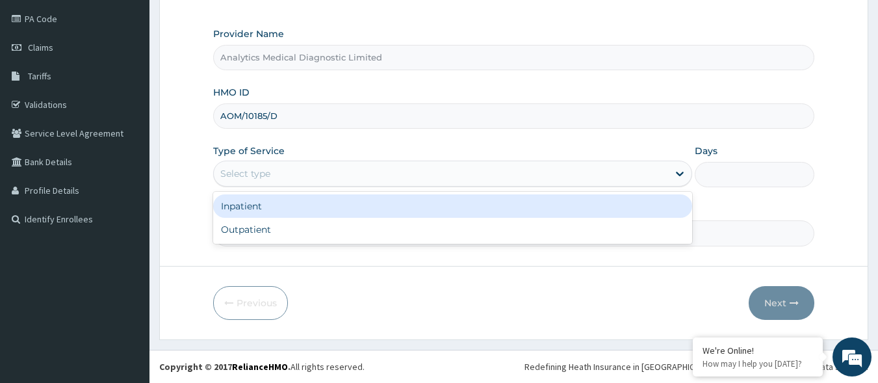
click at [632, 168] on div "Select type" at bounding box center [441, 173] width 454 height 21
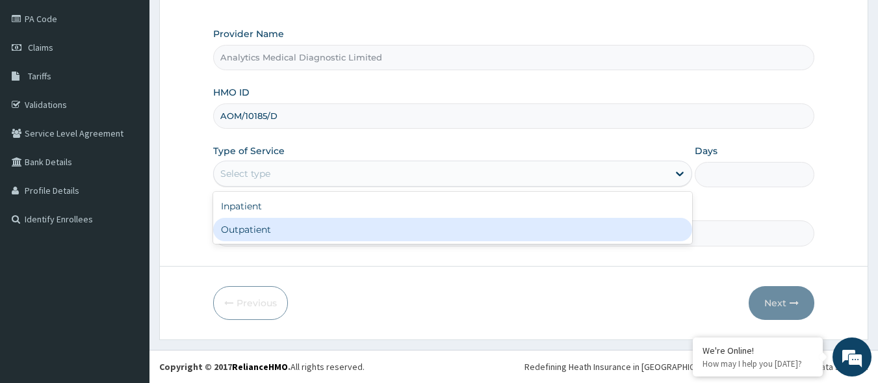
scroll to position [0, 0]
click at [570, 233] on div "Outpatient" at bounding box center [452, 229] width 479 height 23
type input "1"
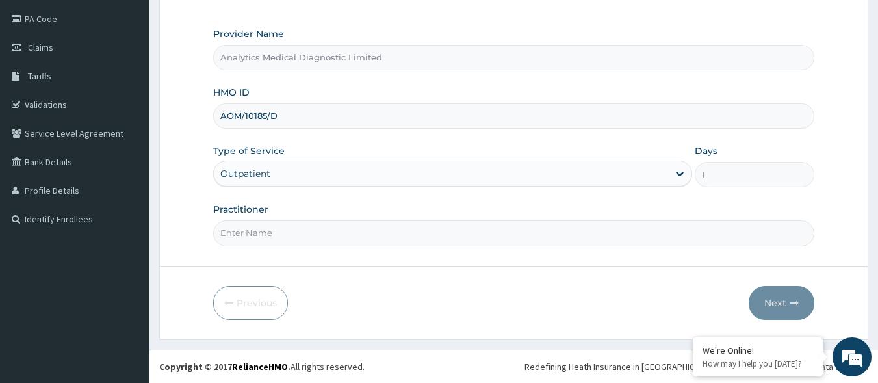
click at [536, 233] on input "Practitioner" at bounding box center [514, 232] width 602 height 25
type input "NO"
click at [785, 299] on button "Next" at bounding box center [781, 303] width 66 height 34
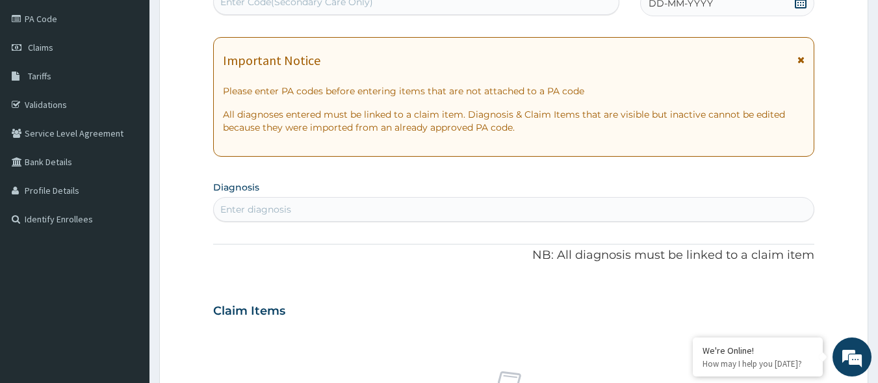
scroll to position [147, 0]
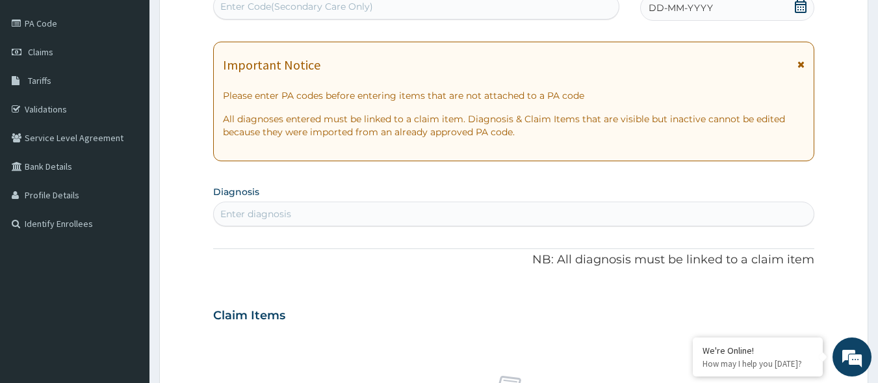
click at [450, 8] on div "Enter Code(Secondary Care Only)" at bounding box center [416, 6] width 405 height 21
paste input "PA/3A1127"
type input "PA/3A1127"
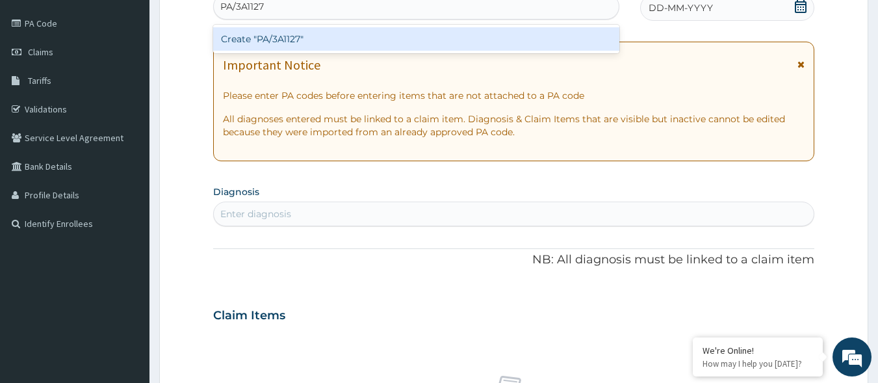
click at [426, 49] on div "Create "PA/3A1127"" at bounding box center [416, 38] width 407 height 23
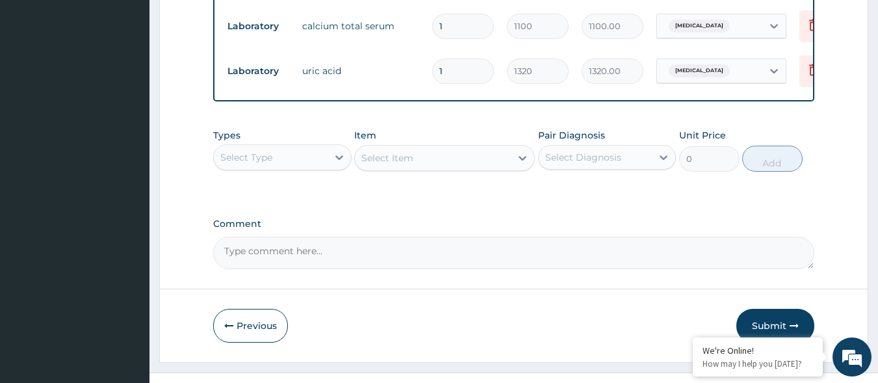
scroll to position [637, 0]
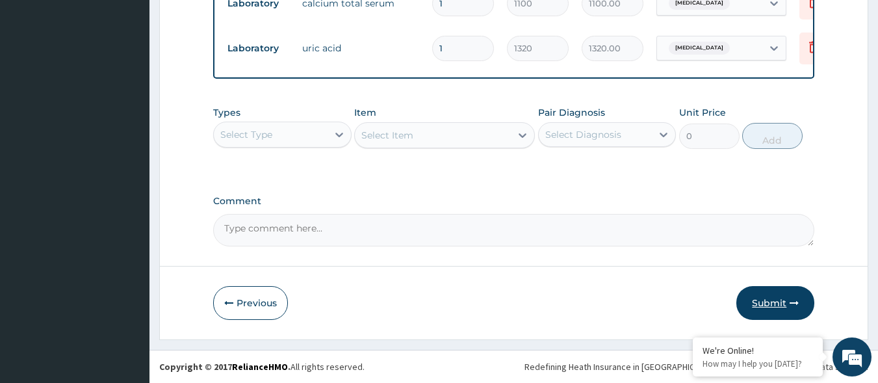
click at [773, 293] on button "Submit" at bounding box center [775, 303] width 78 height 34
